Goal: Complete application form

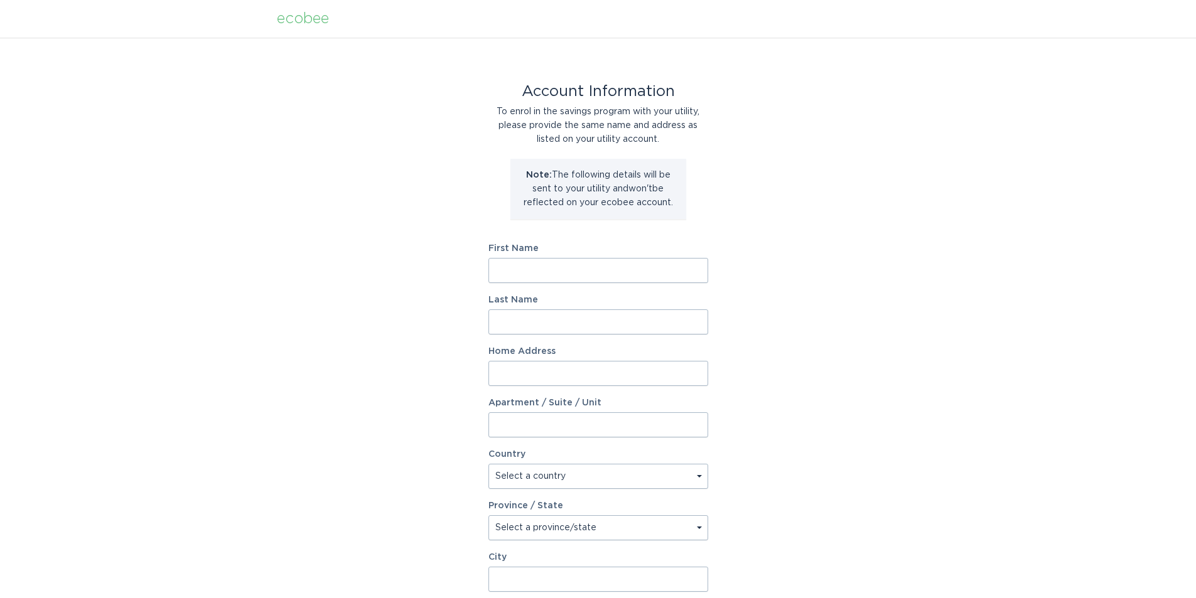
click at [553, 273] on input "First Name" at bounding box center [598, 270] width 220 height 25
type input "[PERSON_NAME]"
type input "Fife"
type input "[STREET_ADDRESS]"
select select "US"
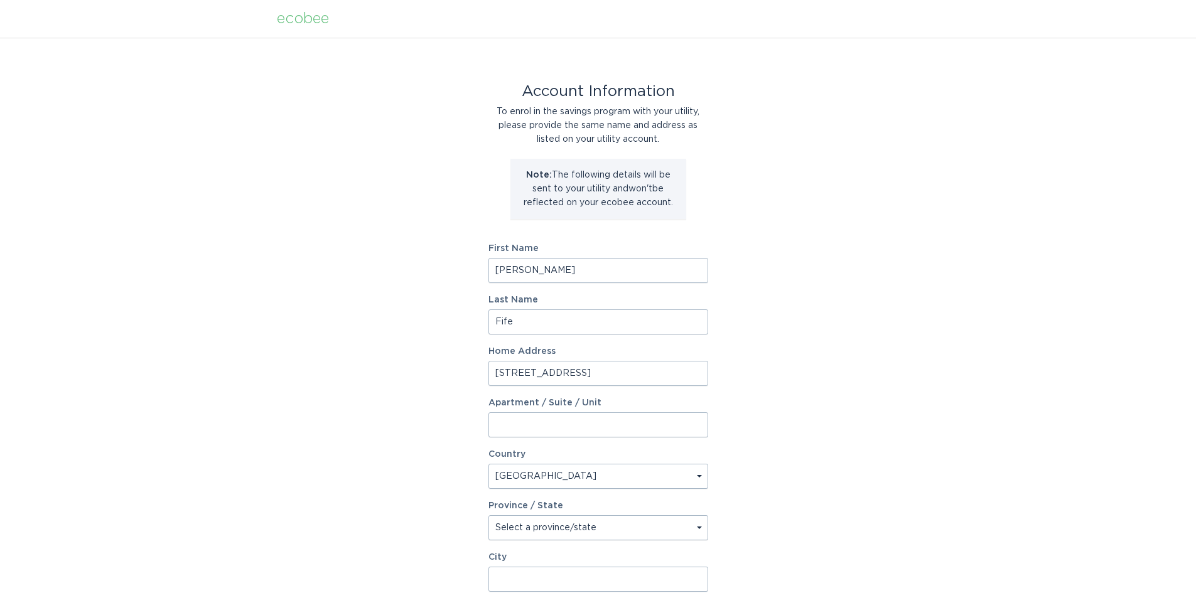
type input "Aurora"
type input "80018"
select select "CO"
click at [386, 324] on div "Account Information To enrol in the savings program with your utility, please p…" at bounding box center [598, 385] width 1196 height 694
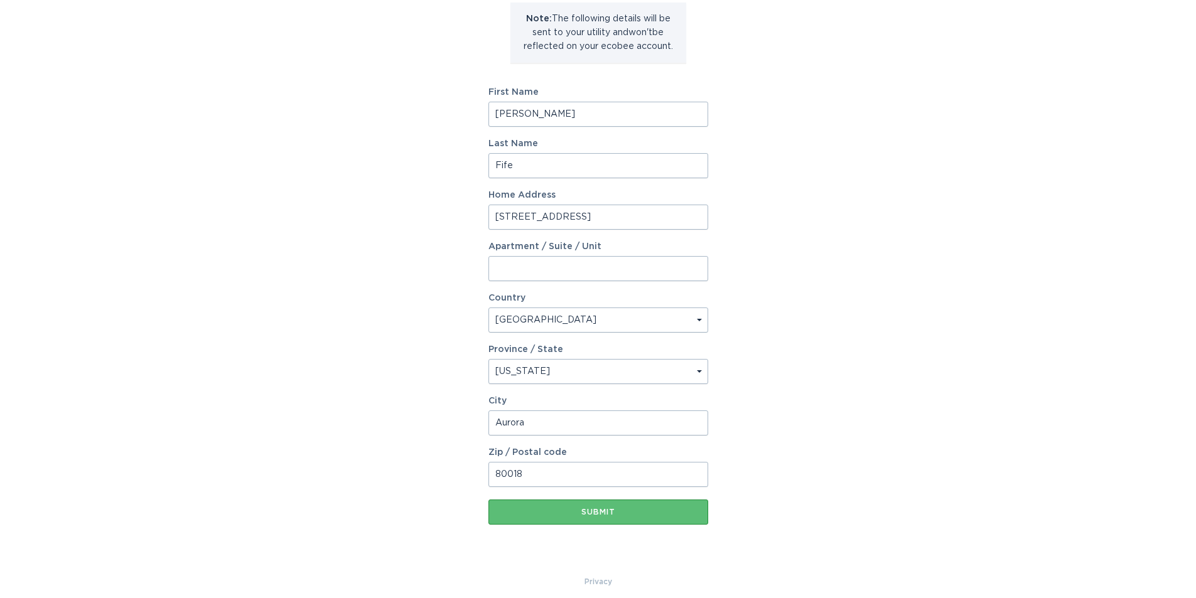
scroll to position [166, 0]
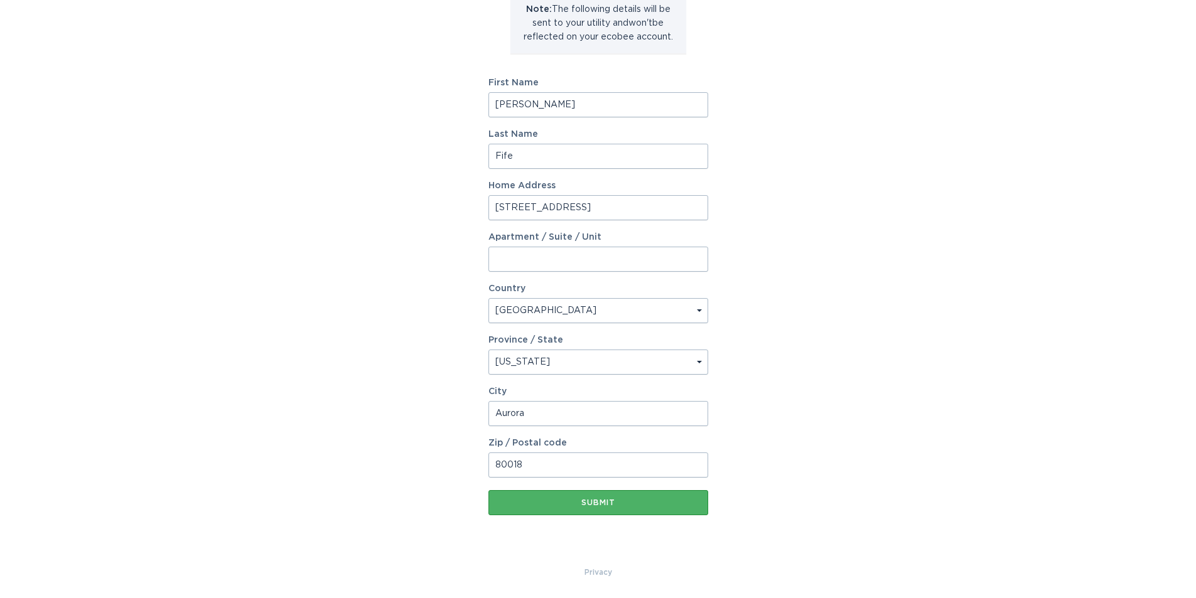
click at [624, 513] on button "Submit" at bounding box center [598, 502] width 220 height 25
